Goal: Task Accomplishment & Management: Use online tool/utility

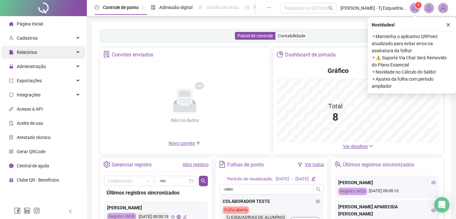
click at [27, 54] on span "Relatórios" at bounding box center [27, 52] width 20 height 5
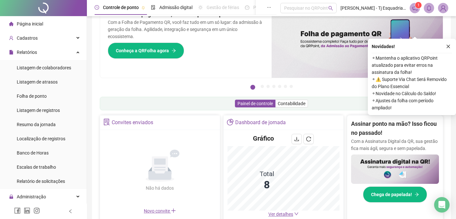
scroll to position [49, 0]
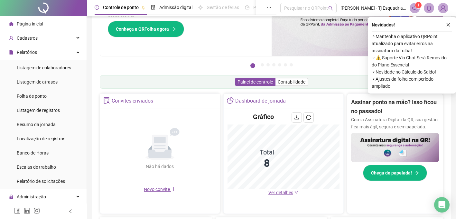
click at [287, 194] on span "Ver detalhes" at bounding box center [280, 192] width 25 height 5
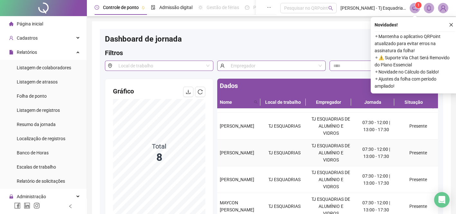
scroll to position [65, 0]
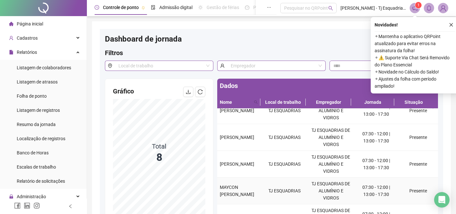
click at [232, 201] on td "MAYCON [PERSON_NAME]" at bounding box center [239, 190] width 44 height 27
click at [237, 185] on span "MAYCON [PERSON_NAME]" at bounding box center [237, 190] width 34 height 12
click at [275, 194] on td "TJ ESQUADRIAS" at bounding box center [284, 190] width 46 height 27
click at [36, 96] on span "Folha de ponto" at bounding box center [32, 95] width 30 height 5
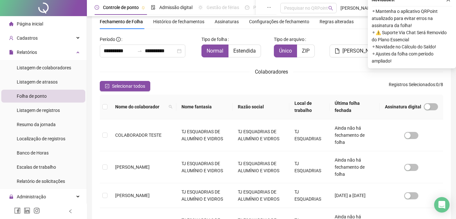
scroll to position [23, 0]
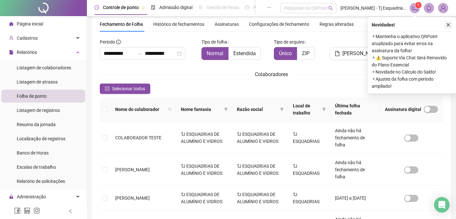
click at [451, 24] on button "button" at bounding box center [448, 25] width 8 height 8
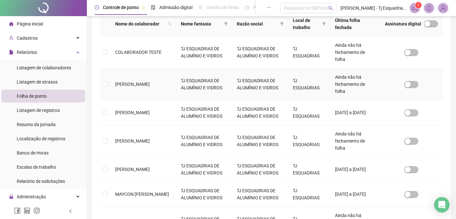
scroll to position [139, 0]
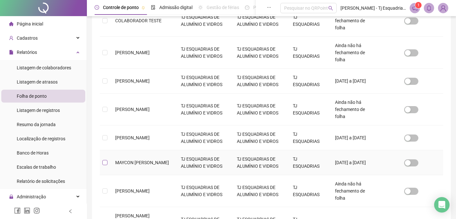
click at [106, 164] on span at bounding box center [104, 162] width 5 height 5
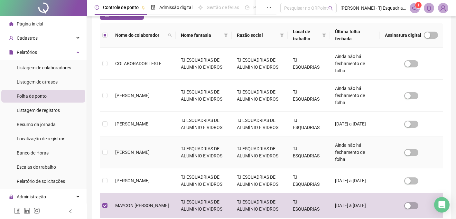
scroll to position [0, 0]
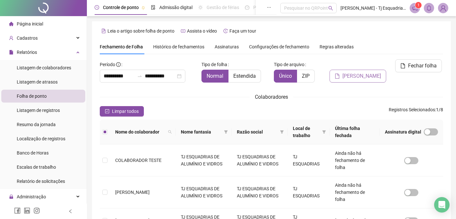
click at [356, 79] on span "[PERSON_NAME]" at bounding box center [361, 76] width 39 height 8
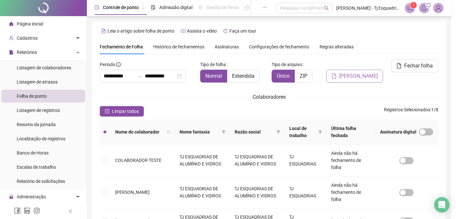
scroll to position [23, 0]
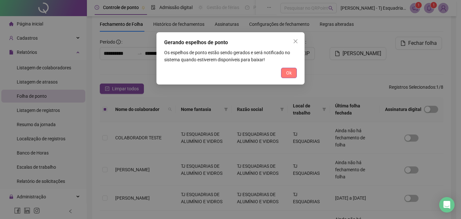
click at [288, 75] on span "Ok" at bounding box center [288, 72] width 5 height 7
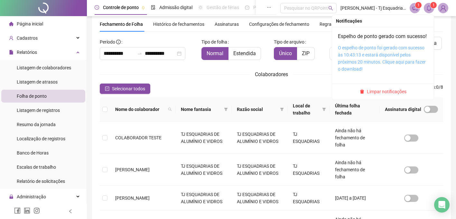
click at [348, 62] on link "O espelho de ponto foi gerado com sucesso às 10:43:13 e estará disponível pelos…" at bounding box center [382, 58] width 88 height 26
